Goal: Find contact information: Find contact information

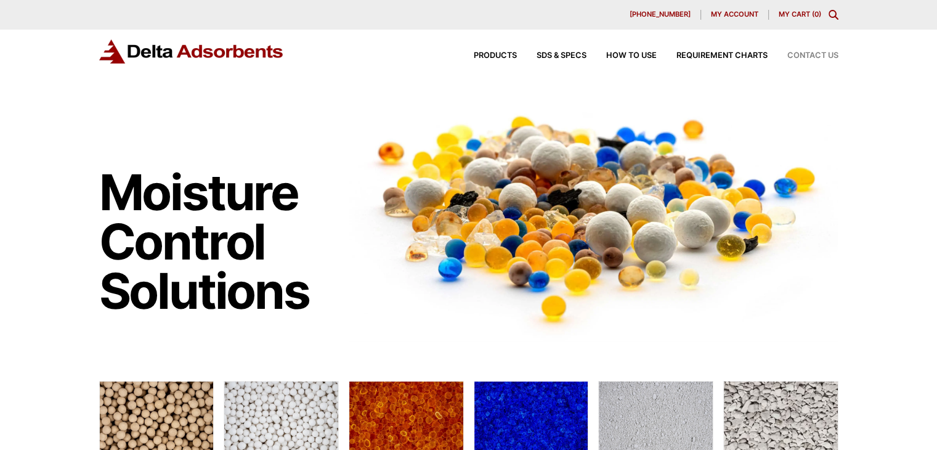
click at [796, 54] on span "Contact Us" at bounding box center [812, 56] width 51 height 8
